Goal: Check status: Check status

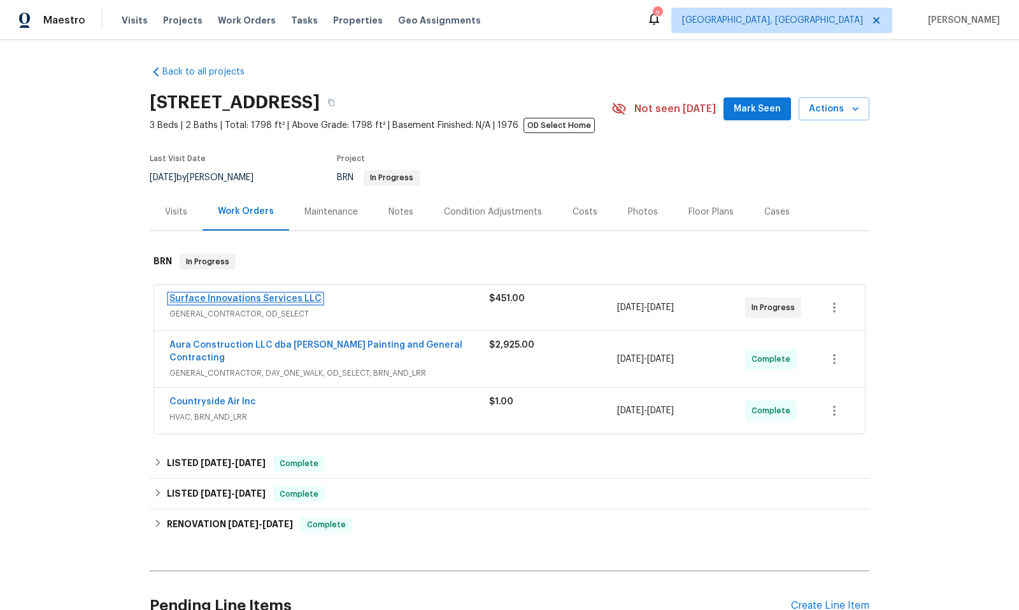
click at [259, 294] on link "Surface Innovations Services LLC" at bounding box center [245, 298] width 152 height 9
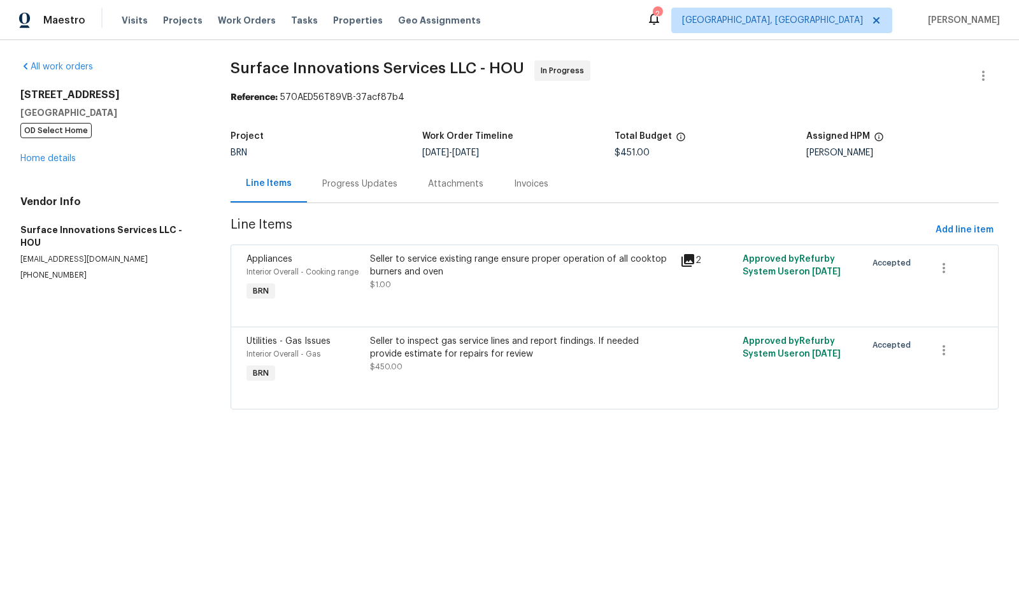
click at [369, 188] on div "Progress Updates" at bounding box center [359, 184] width 75 height 13
